Goal: Information Seeking & Learning: Check status

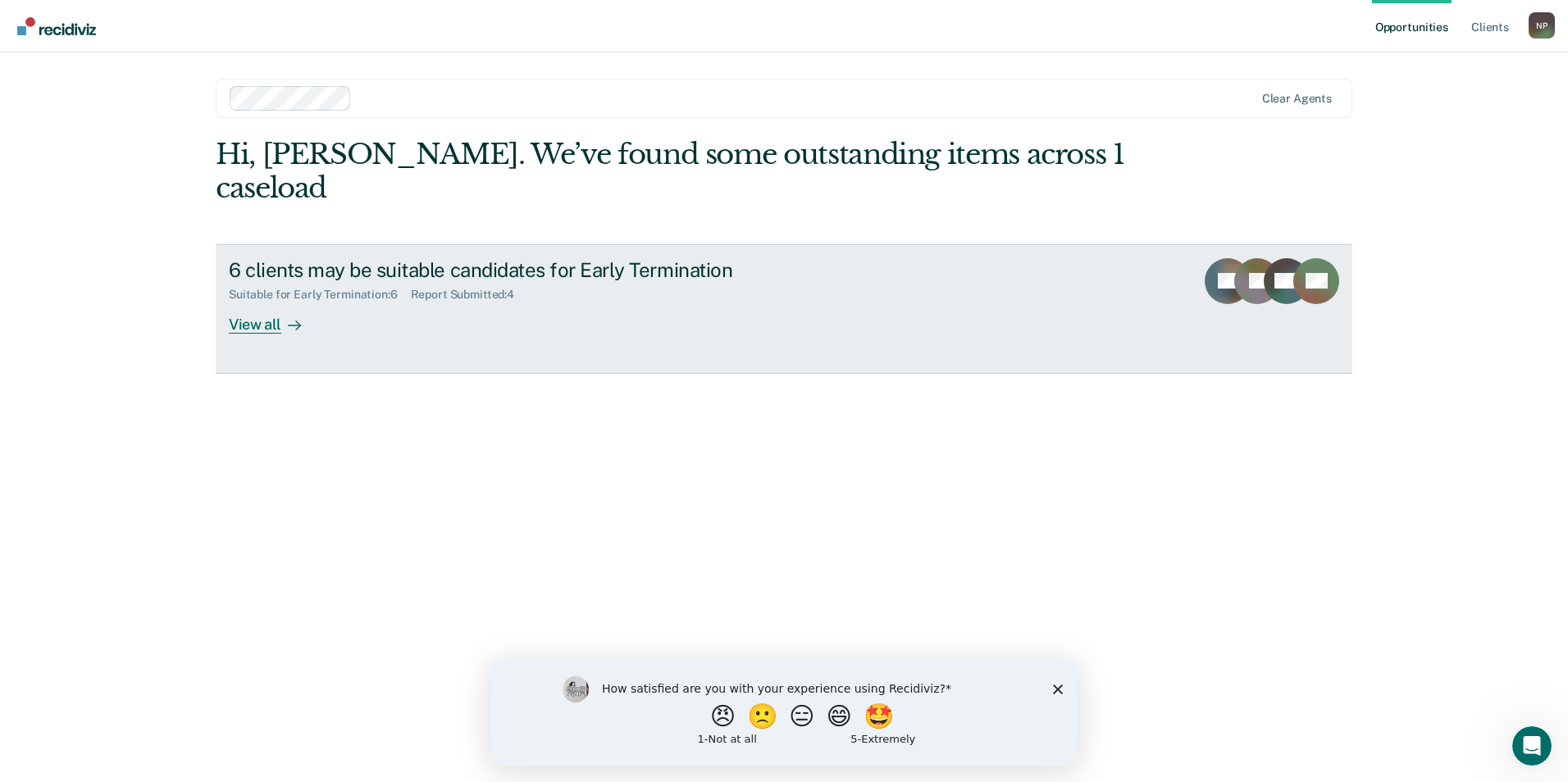
click at [269, 301] on div "View all" at bounding box center [274, 317] width 92 height 32
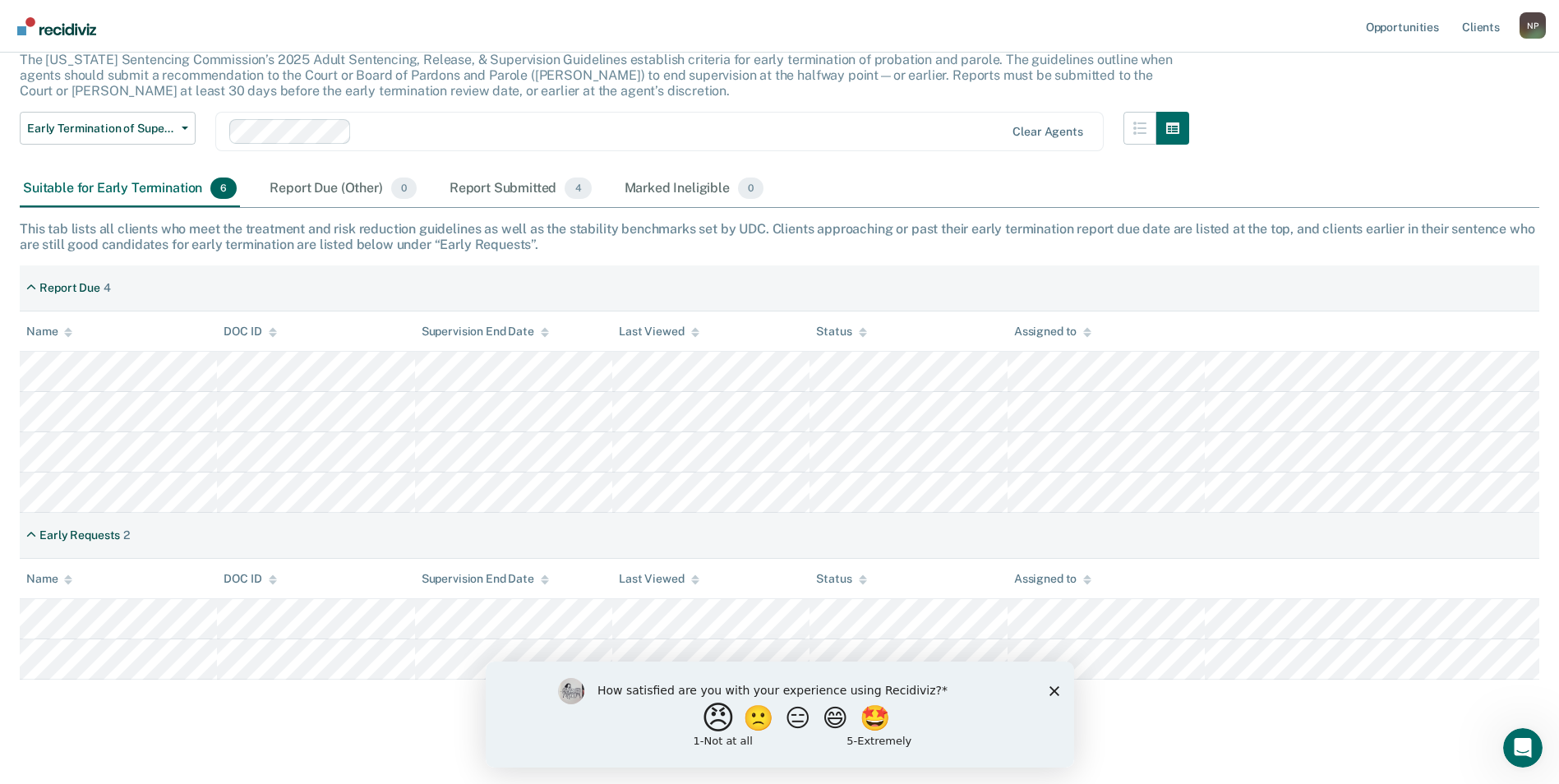
scroll to position [123, 0]
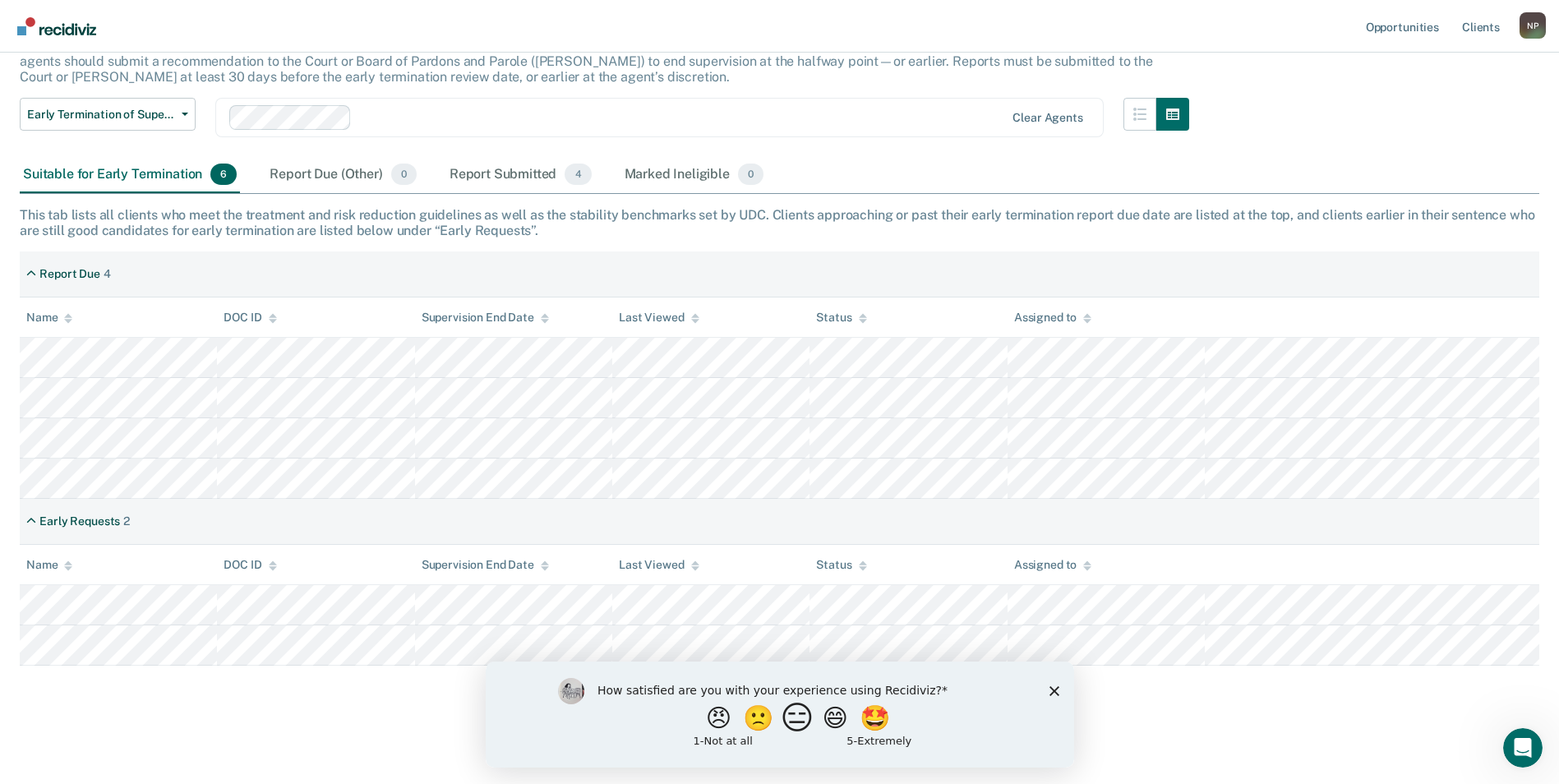
click at [796, 718] on button "😑" at bounding box center [799, 718] width 39 height 33
click at [1052, 695] on icon "Close survey" at bounding box center [1054, 698] width 10 height 10
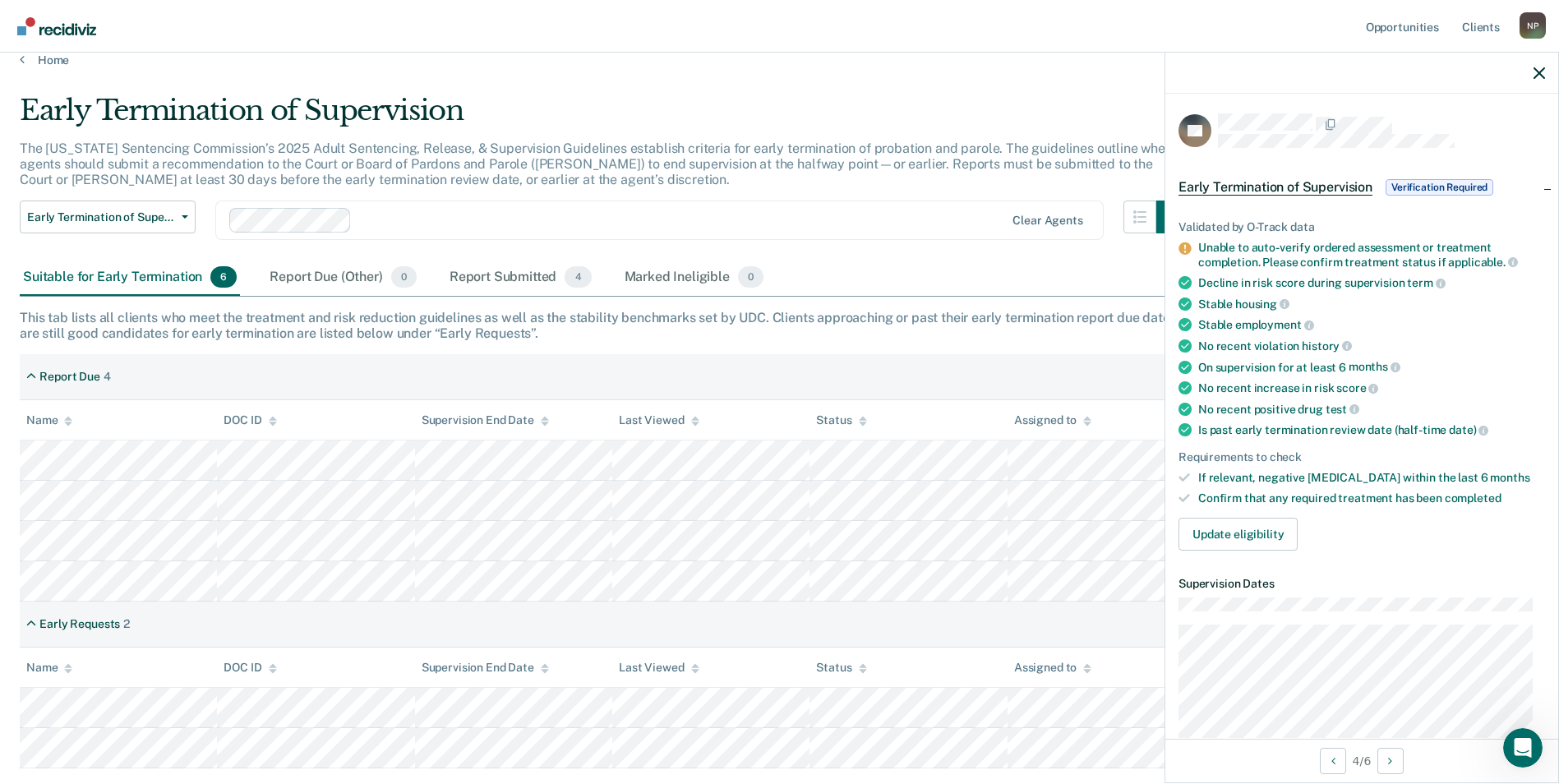
scroll to position [0, 0]
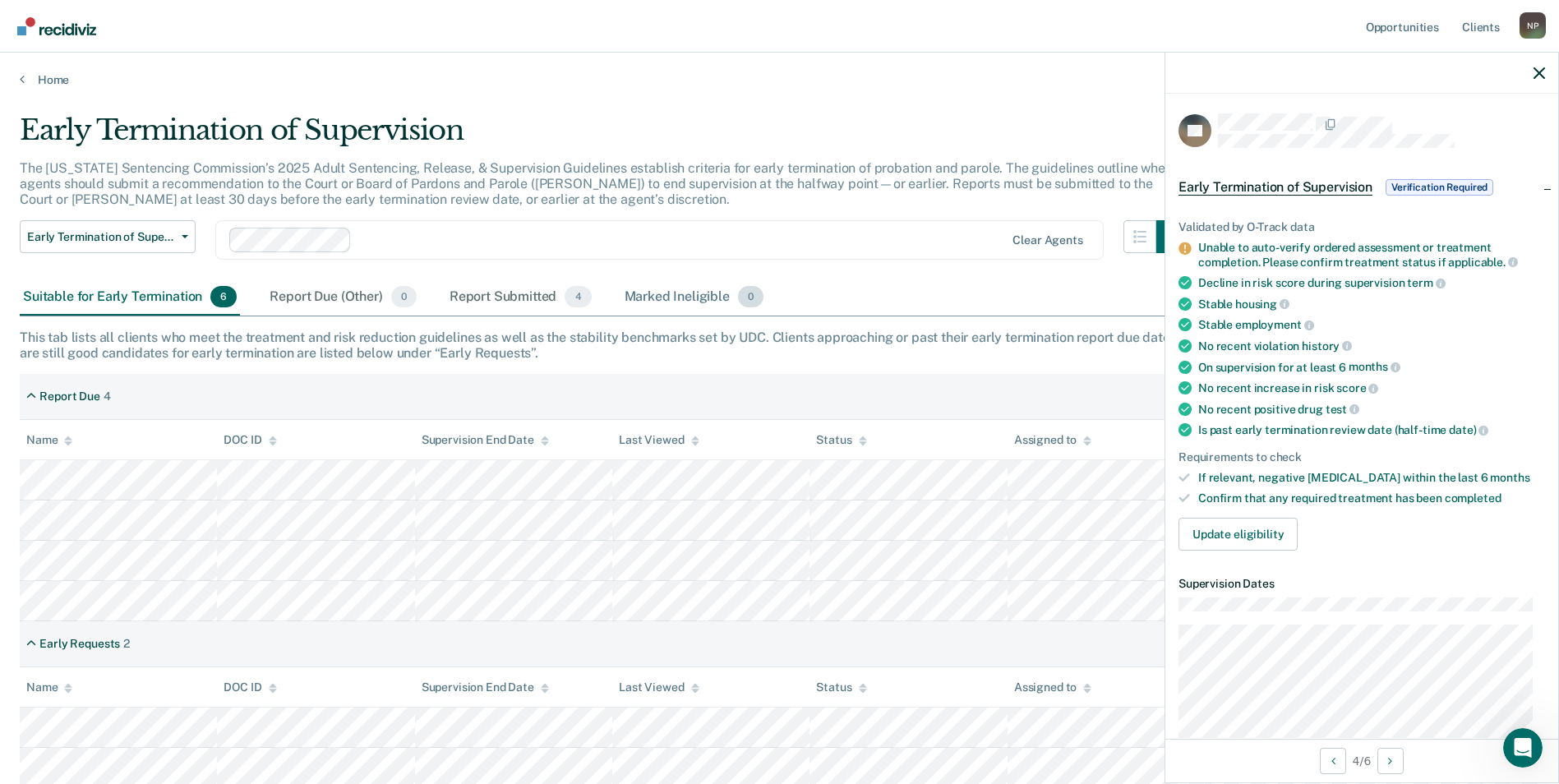
click at [697, 286] on div "Marked Ineligible 0" at bounding box center [694, 298] width 147 height 36
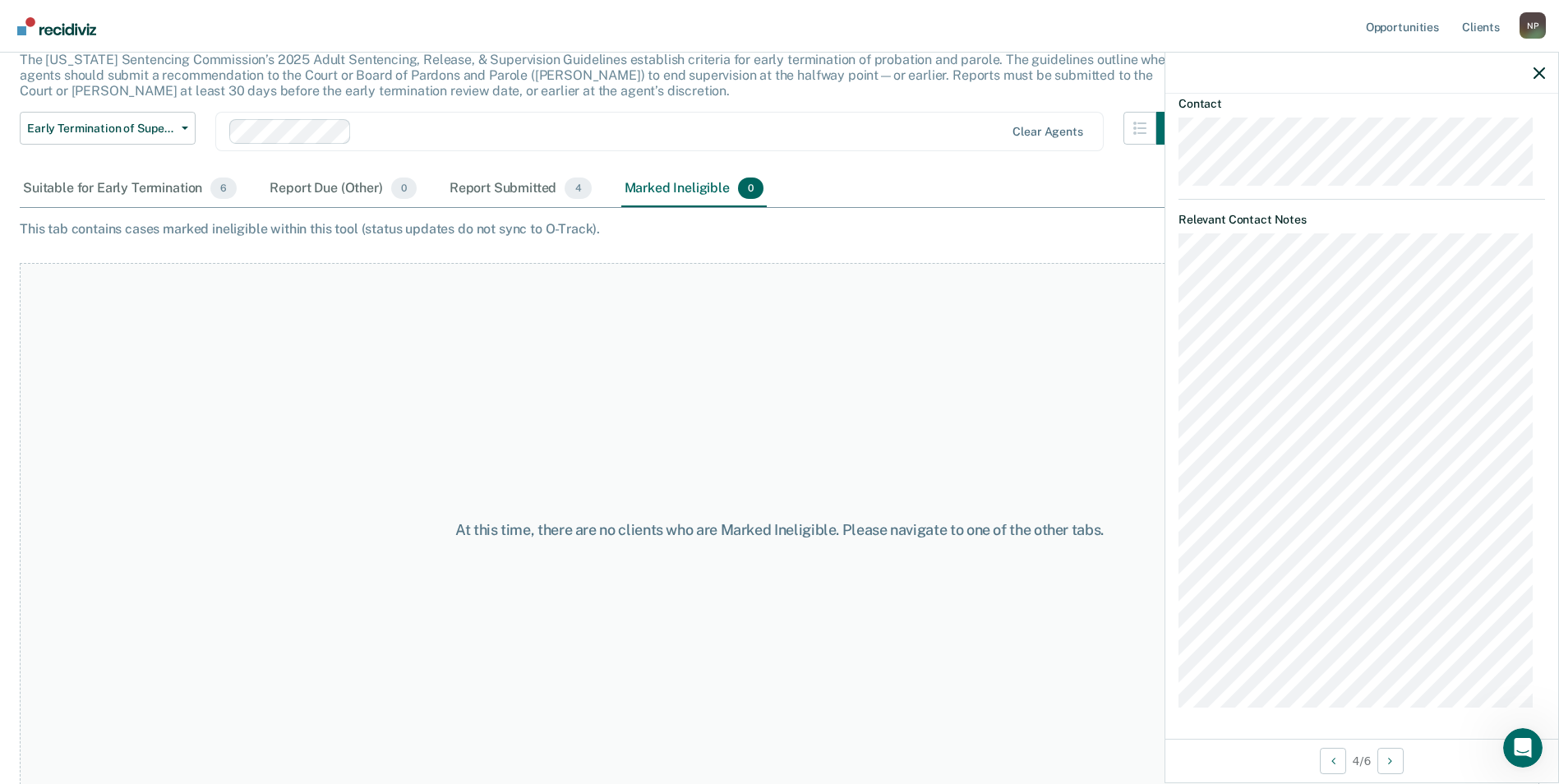
scroll to position [122, 0]
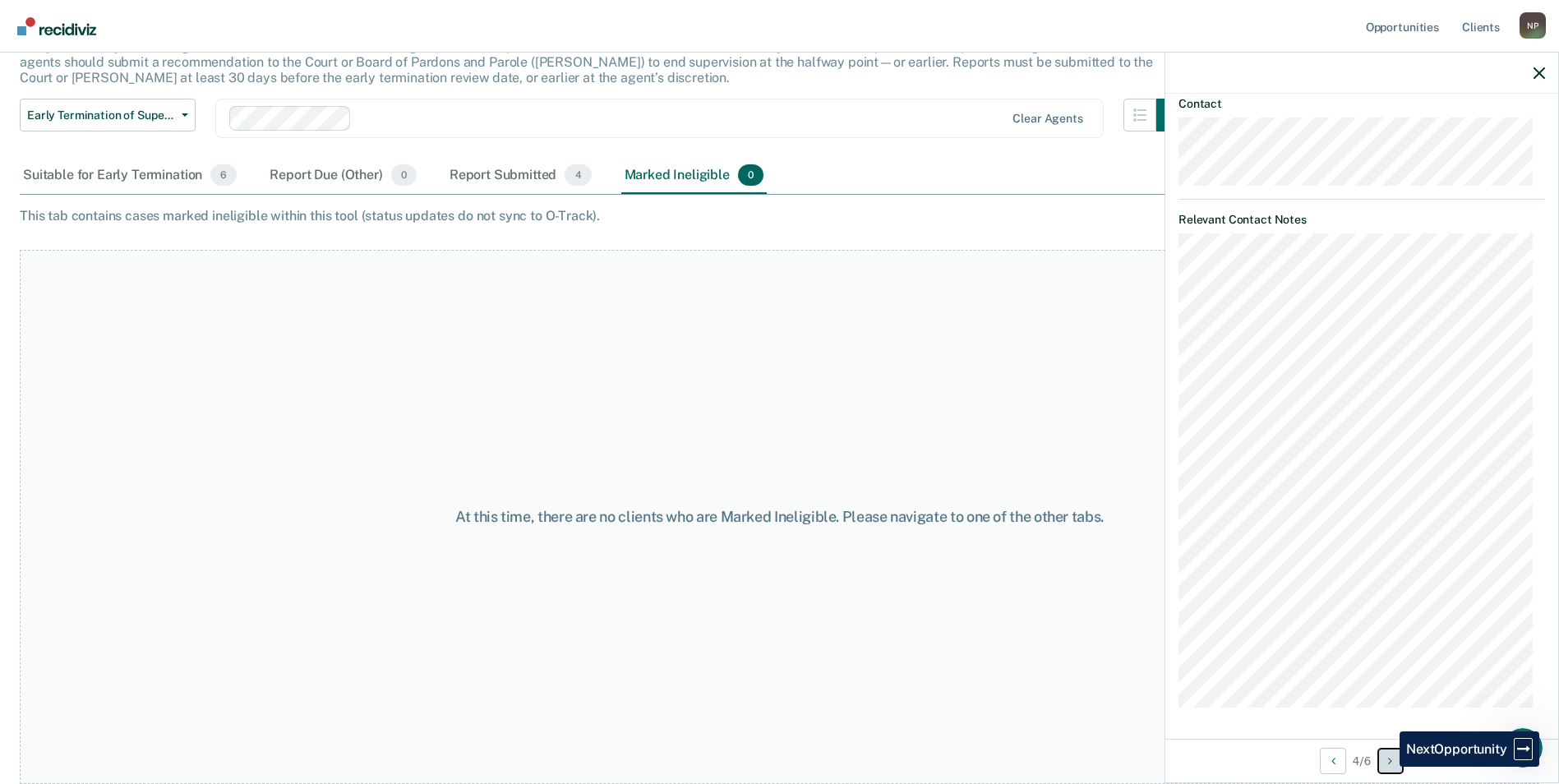
click at [1388, 766] on button "Next Opportunity" at bounding box center [1391, 761] width 26 height 26
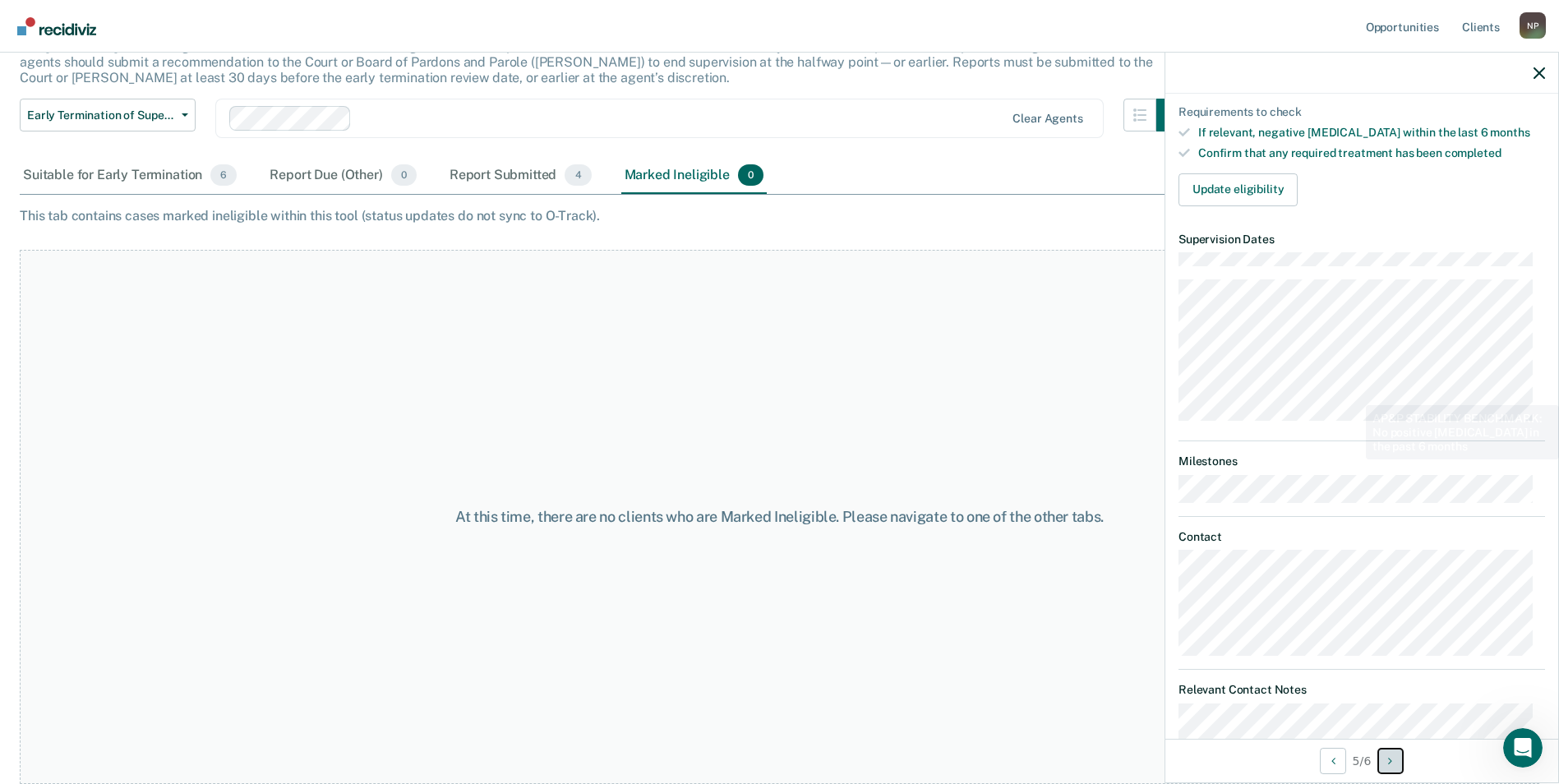
scroll to position [411, 0]
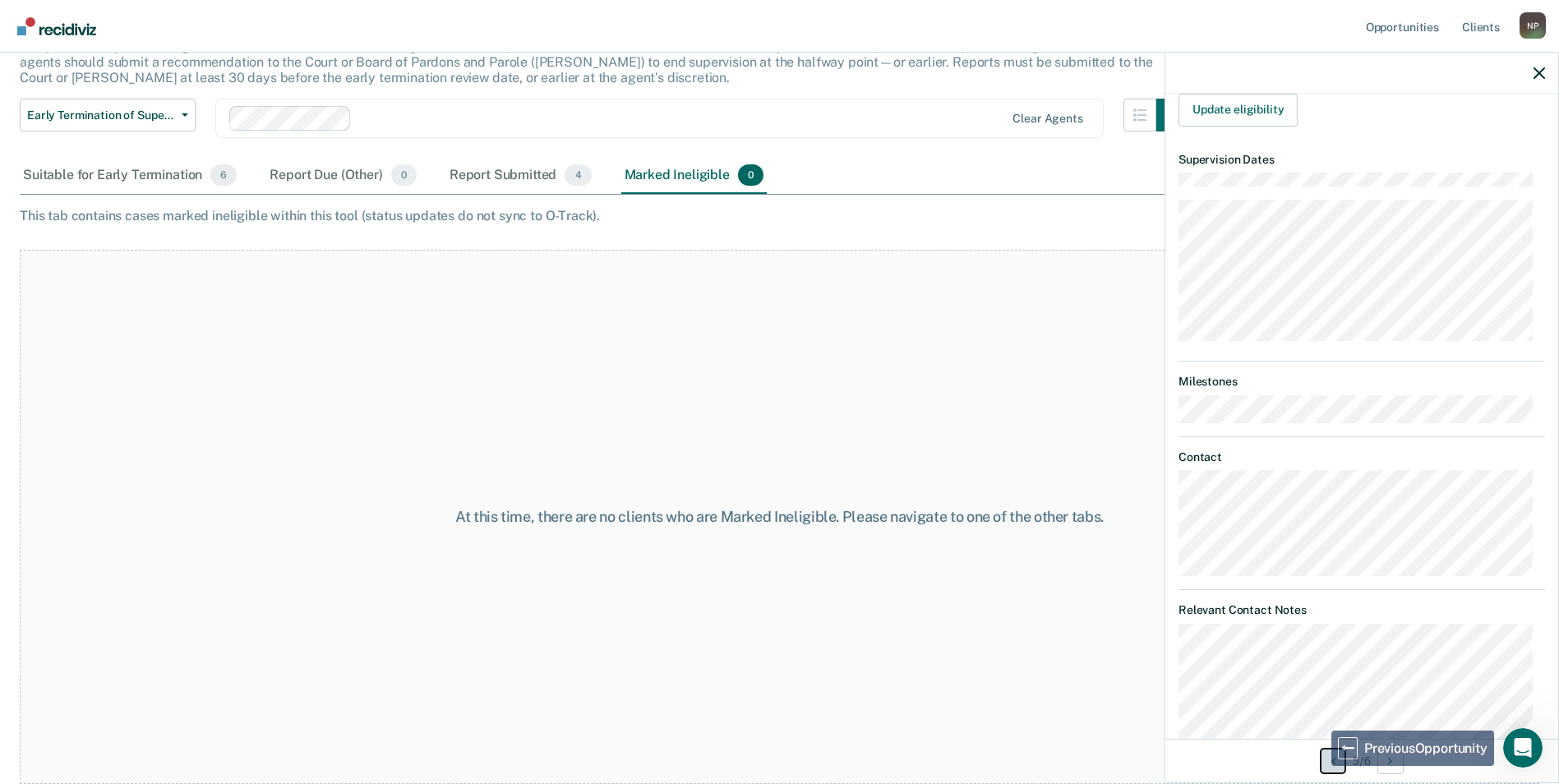
click at [1320, 764] on button "Previous Opportunity" at bounding box center [1333, 761] width 26 height 26
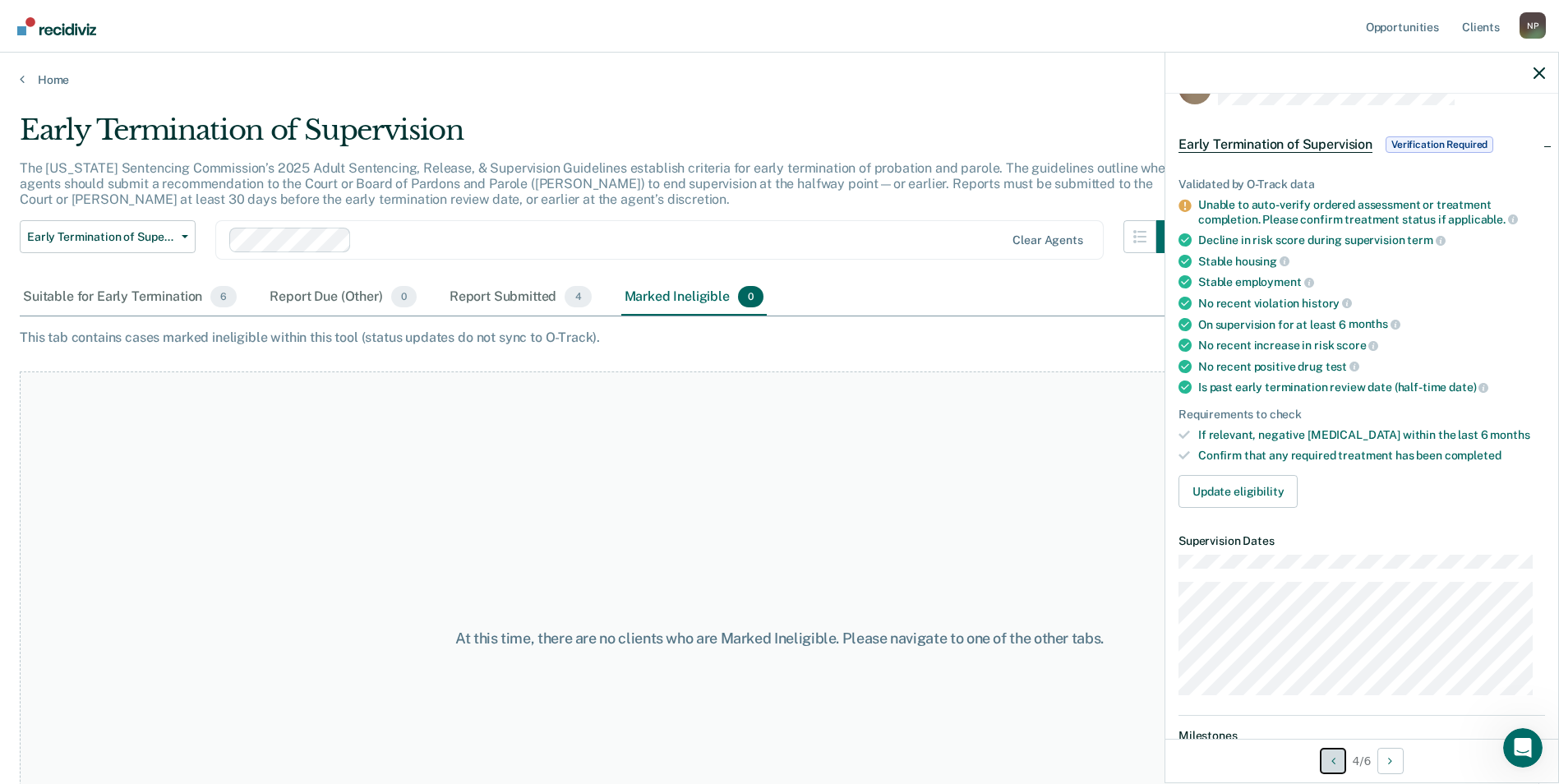
scroll to position [0, 0]
